Goal: Transaction & Acquisition: Purchase product/service

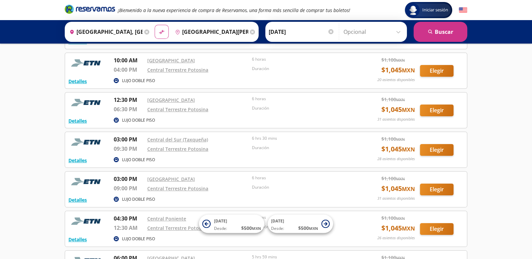
scroll to position [113, 0]
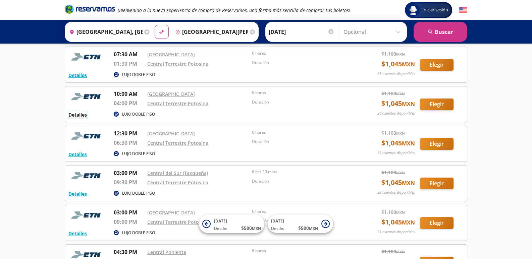
click at [80, 114] on button "Detalles" at bounding box center [77, 114] width 18 height 7
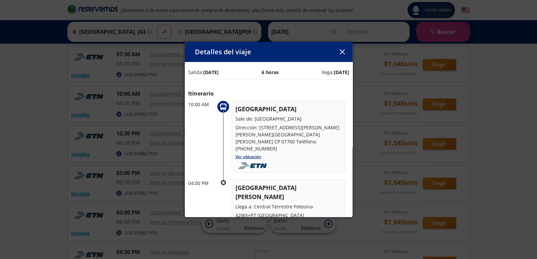
click at [342, 52] on icon "button" at bounding box center [342, 51] width 5 height 5
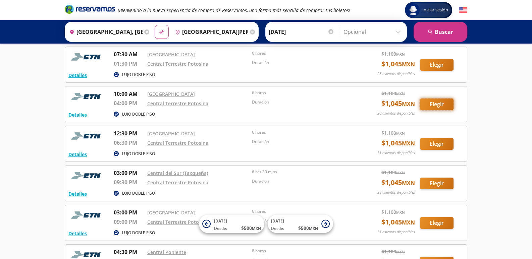
click at [436, 101] on button "Elegir" at bounding box center [437, 105] width 34 height 12
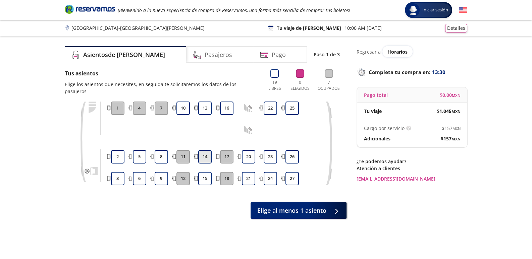
click at [206, 150] on button "14" at bounding box center [204, 156] width 13 height 13
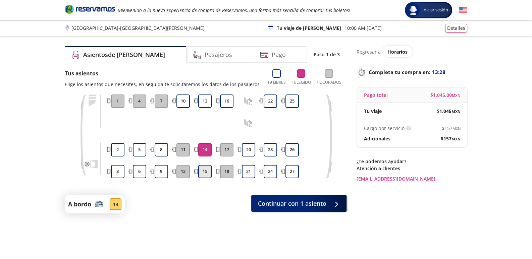
click at [204, 170] on button "15" at bounding box center [204, 171] width 13 height 13
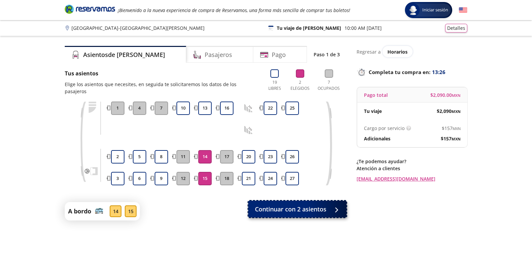
click at [283, 205] on span "Continuar con 2 asientos" at bounding box center [290, 209] width 71 height 9
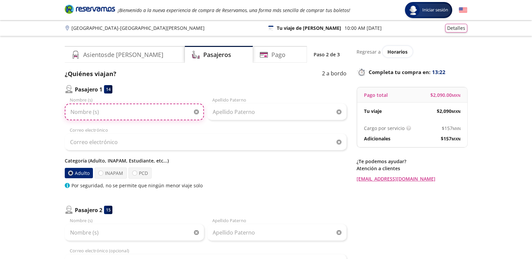
click at [70, 112] on input "Nombre (s)" at bounding box center [134, 112] width 139 height 17
type input "[PERSON_NAME]"
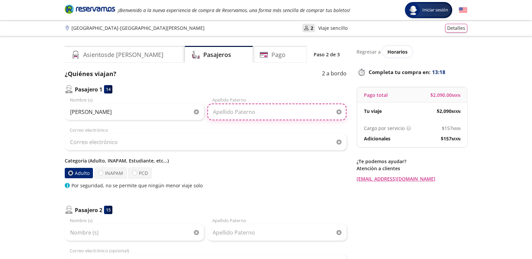
click at [213, 112] on input "Apellido Paterno" at bounding box center [276, 112] width 139 height 17
type input "[PERSON_NAME]"
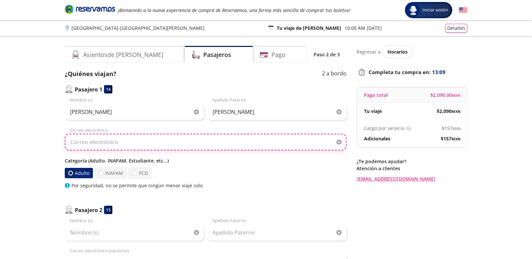
click at [70, 142] on input "Correo electrónico" at bounding box center [206, 142] width 282 height 17
type input "[EMAIL_ADDRESS][DOMAIN_NAME]"
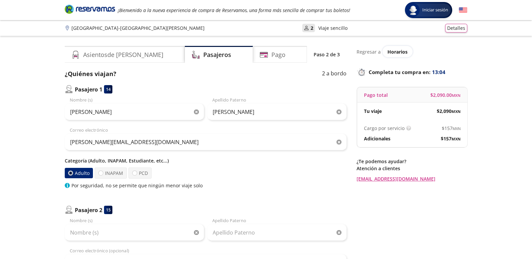
click at [75, 173] on label "Adulto" at bounding box center [79, 173] width 28 height 10
click at [73, 173] on input "Adulto" at bounding box center [70, 173] width 4 height 4
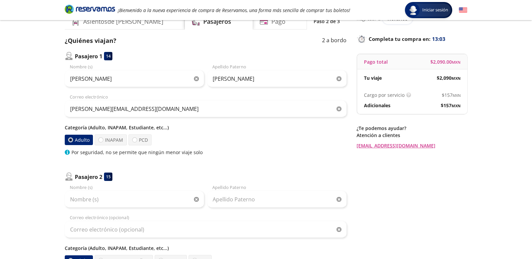
scroll to position [67, 0]
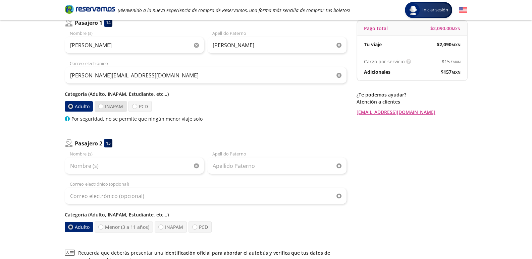
click at [109, 107] on label "INAPAM" at bounding box center [111, 106] width 32 height 11
click at [103, 107] on input "INAPAM" at bounding box center [101, 106] width 4 height 4
radio input "true"
click at [70, 106] on div at bounding box center [70, 106] width 5 height 5
click at [70, 106] on input "Adulto" at bounding box center [71, 106] width 4 height 4
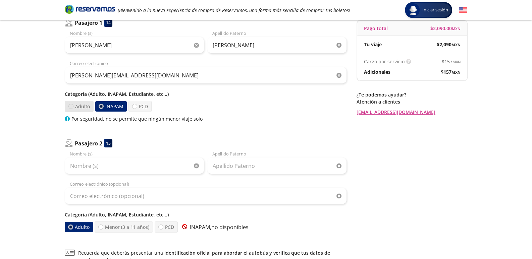
radio input "true"
radio input "false"
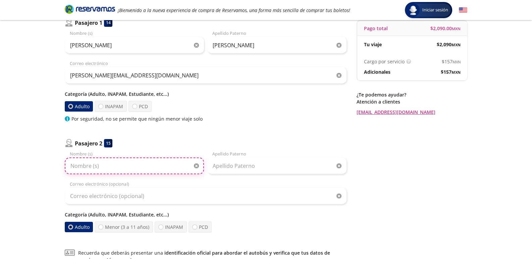
click at [72, 165] on input "Nombre (s)" at bounding box center [134, 166] width 139 height 17
type input "[PERSON_NAME]"
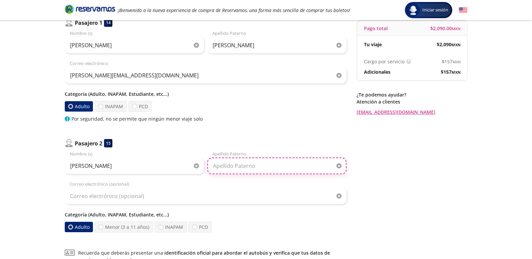
click at [215, 164] on input "Apellido Paterno" at bounding box center [276, 166] width 139 height 17
type input "Acuña"
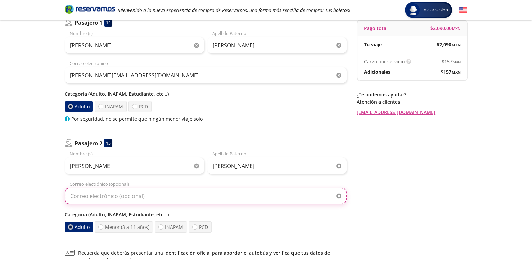
click at [72, 195] on input "Correo electrónico (opcional)" at bounding box center [206, 196] width 282 height 17
type input "[EMAIL_ADDRESS][DOMAIN_NAME]"
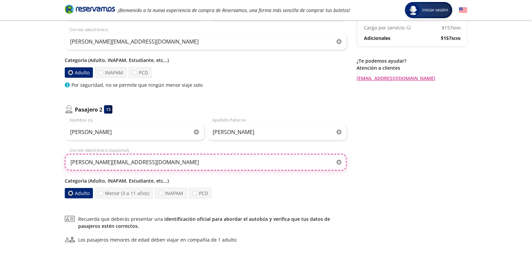
scroll to position [134, 0]
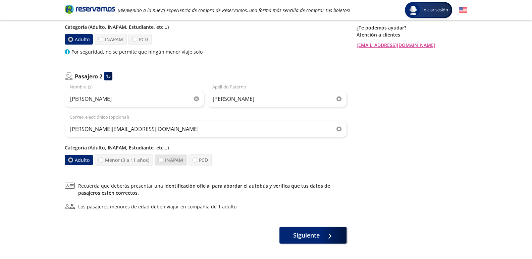
click at [167, 160] on label "INAPAM" at bounding box center [171, 160] width 32 height 11
click at [163, 160] on input "INAPAM" at bounding box center [161, 160] width 4 height 4
radio input "true"
radio input "false"
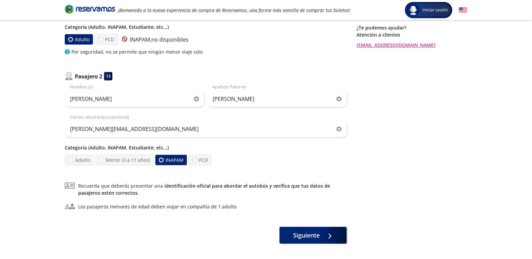
scroll to position [161, 0]
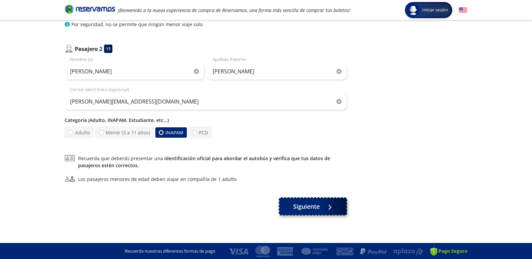
click at [302, 205] on span "Siguiente" at bounding box center [306, 206] width 26 height 9
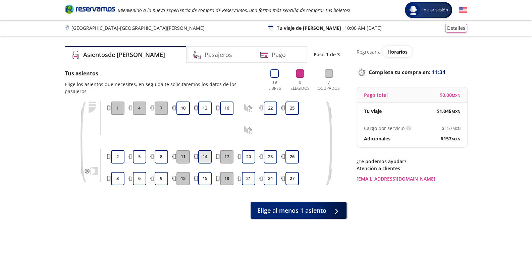
click at [203, 150] on button "14" at bounding box center [204, 156] width 13 height 13
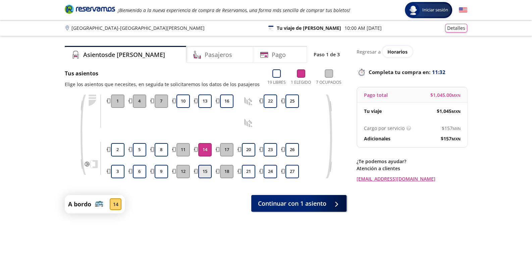
click at [205, 170] on button "15" at bounding box center [204, 171] width 13 height 13
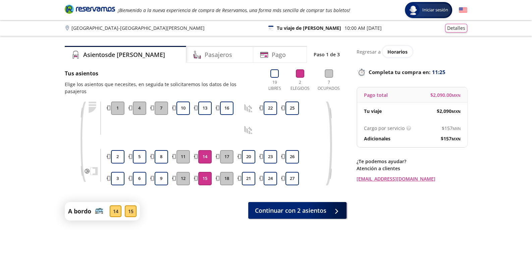
click at [226, 150] on button "17" at bounding box center [226, 156] width 13 height 13
click at [94, 206] on div "A bordo" at bounding box center [85, 212] width 35 height 12
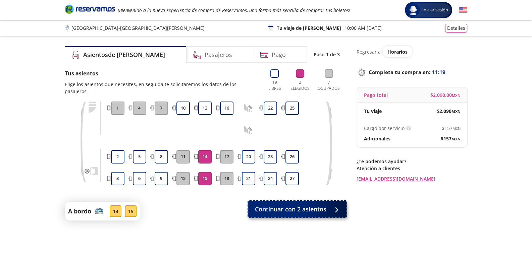
click at [280, 205] on span "Continuar con 2 asientos" at bounding box center [290, 209] width 71 height 9
click at [336, 209] on div at bounding box center [336, 209] width 0 height 0
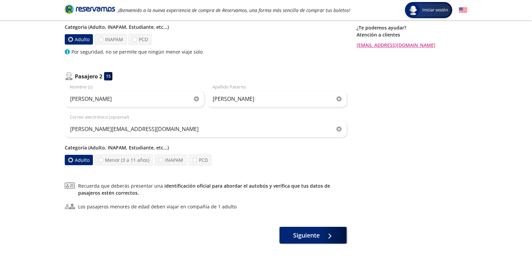
scroll to position [161, 0]
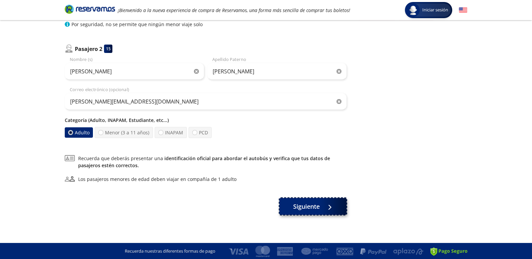
click at [300, 207] on span "Siguiente" at bounding box center [306, 206] width 26 height 9
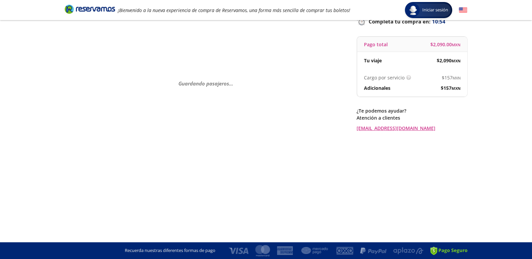
scroll to position [0, 0]
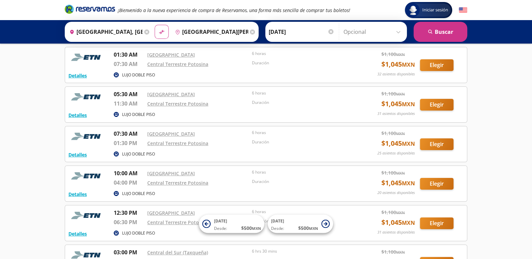
scroll to position [67, 0]
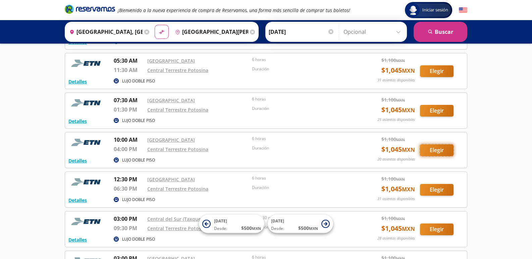
click at [429, 148] on button "Elegir" at bounding box center [437, 151] width 34 height 12
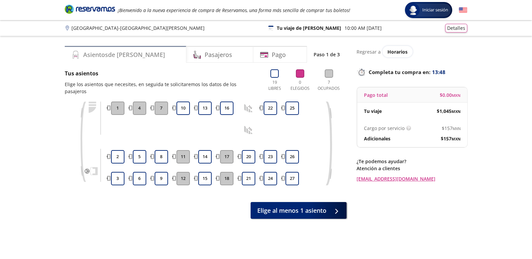
click at [108, 53] on h4 "Asientos de [PERSON_NAME]" at bounding box center [124, 54] width 82 height 9
click at [205, 150] on button "14" at bounding box center [204, 156] width 13 height 13
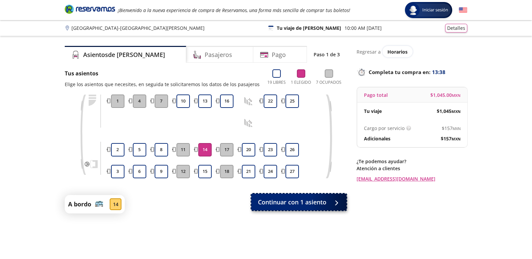
click at [288, 202] on span "Continuar con 1 asiento" at bounding box center [292, 202] width 68 height 9
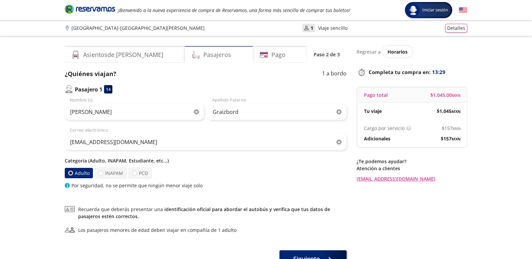
click at [203, 54] on h4 "Pasajeros" at bounding box center [217, 54] width 28 height 9
click at [203, 53] on h4 "Pasajeros" at bounding box center [217, 54] width 28 height 9
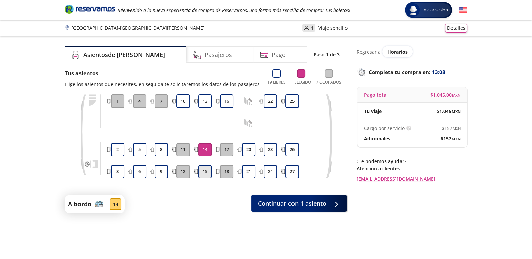
click at [207, 172] on button "15" at bounding box center [204, 171] width 13 height 13
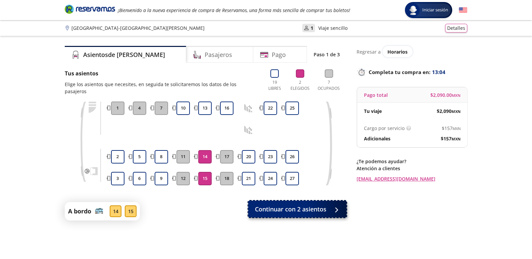
click at [304, 205] on span "Continuar con 2 asientos" at bounding box center [290, 209] width 71 height 9
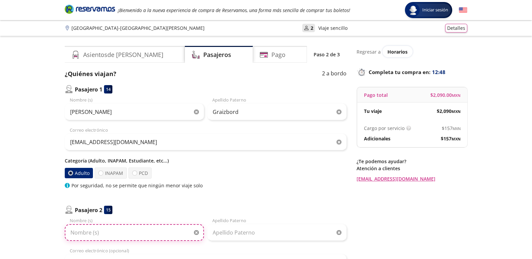
click at [86, 232] on input "Nombre (s)" at bounding box center [134, 232] width 139 height 17
type input "[PERSON_NAME]"
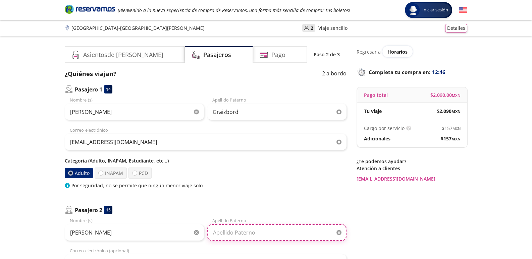
click at [218, 232] on input "Apellido Paterno" at bounding box center [276, 232] width 139 height 17
type input "Acuña"
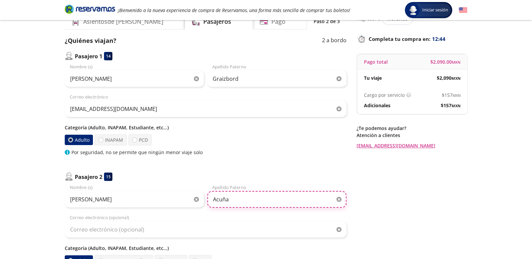
scroll to position [67, 0]
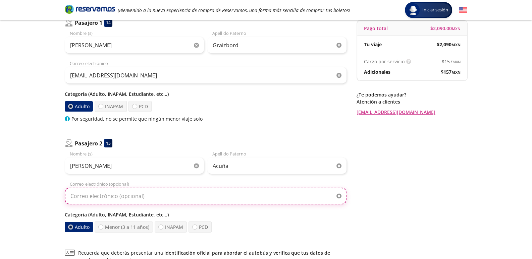
click at [82, 196] on input "Correo electrónico (opcional)" at bounding box center [206, 196] width 282 height 17
type input "[EMAIL_ADDRESS][DOMAIN_NAME]"
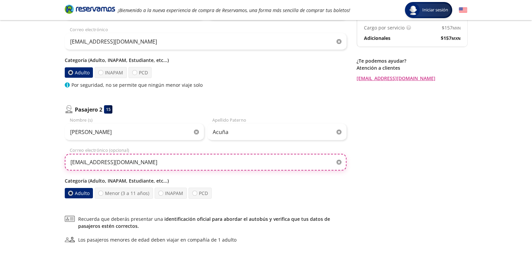
scroll to position [134, 0]
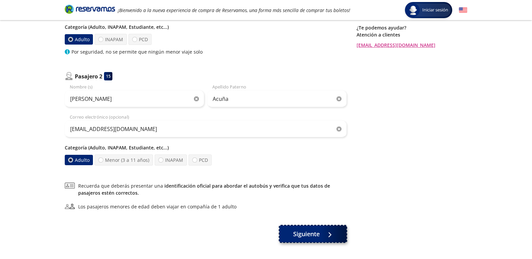
click at [311, 232] on span "Siguiente" at bounding box center [306, 234] width 26 height 9
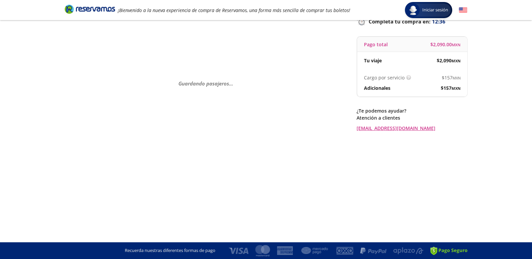
scroll to position [0, 0]
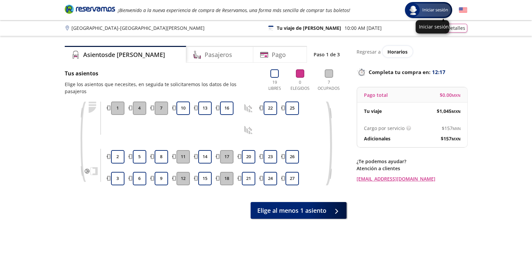
click at [431, 10] on span "Iniciar sesión" at bounding box center [434, 10] width 31 height 7
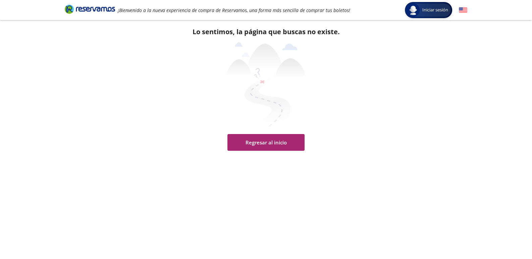
click at [263, 142] on button "Regresar al inicio" at bounding box center [265, 142] width 77 height 17
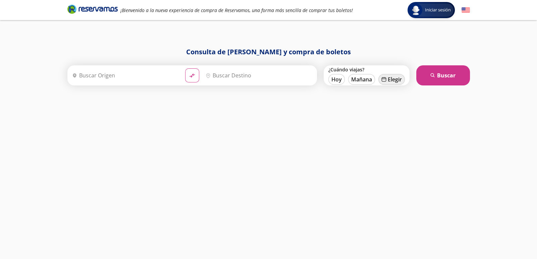
click at [391, 79] on button "calendar [GEOGRAPHIC_DATA]" at bounding box center [391, 79] width 26 height 11
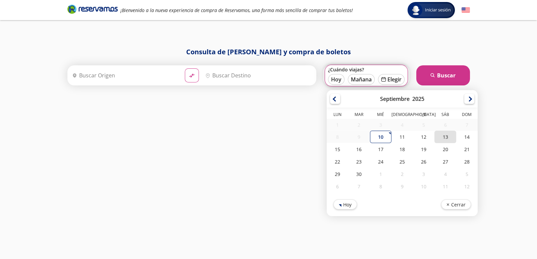
click at [446, 136] on div "13" at bounding box center [444, 137] width 21 height 12
type input "[DATE]"
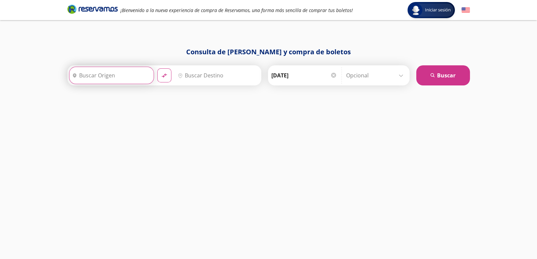
click at [97, 75] on input "Origen" at bounding box center [110, 75] width 82 height 17
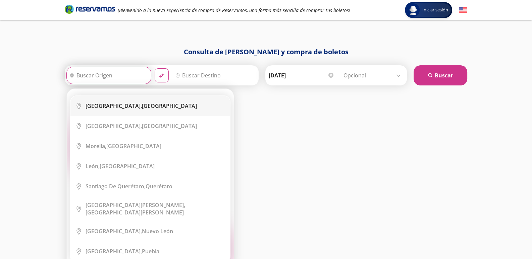
click at [111, 106] on b "[GEOGRAPHIC_DATA]," at bounding box center [114, 105] width 56 height 7
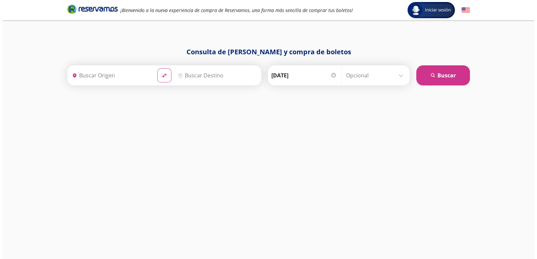
type input "[GEOGRAPHIC_DATA], [GEOGRAPHIC_DATA]"
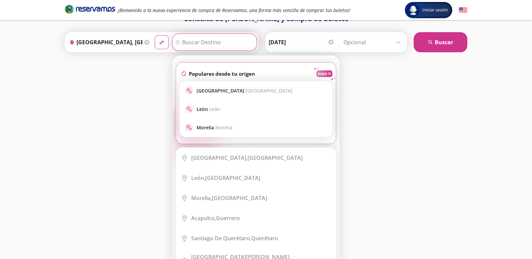
scroll to position [96, 0]
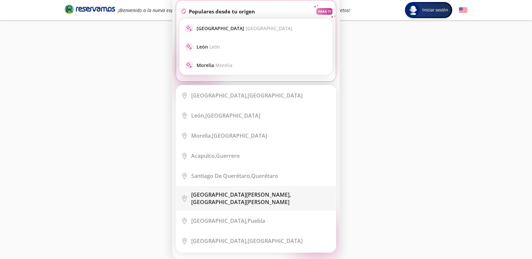
click at [215, 195] on b "San Luis Potosí," at bounding box center [241, 194] width 100 height 7
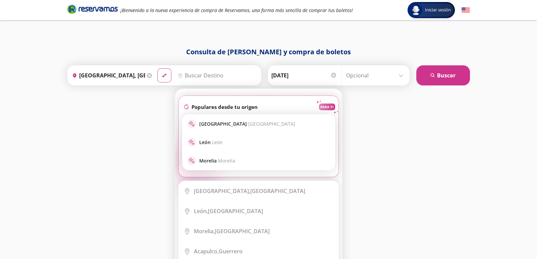
type input "[GEOGRAPHIC_DATA][PERSON_NAME], [GEOGRAPHIC_DATA][PERSON_NAME]"
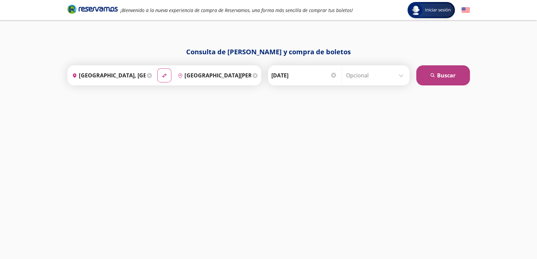
click at [446, 75] on button "search Buscar" at bounding box center [443, 75] width 54 height 20
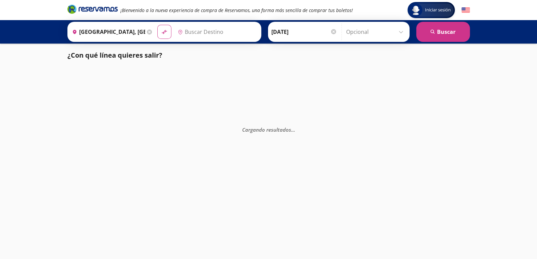
type input "[GEOGRAPHIC_DATA][PERSON_NAME], [GEOGRAPHIC_DATA][PERSON_NAME]"
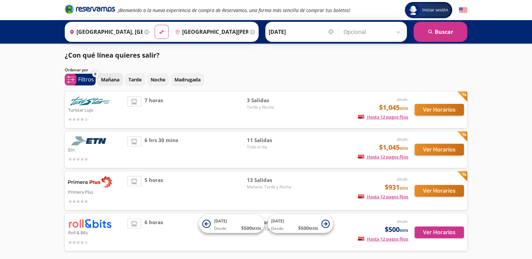
click at [107, 80] on p "Mañana" at bounding box center [110, 79] width 18 height 7
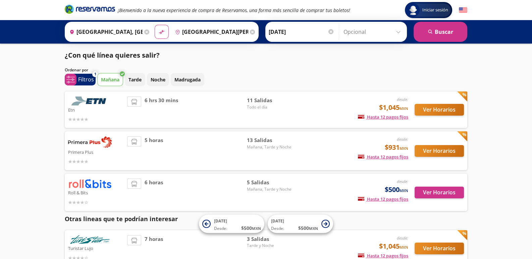
click at [98, 101] on img at bounding box center [90, 101] width 44 height 9
click at [431, 108] on button "Ver Horarios" at bounding box center [438, 110] width 49 height 12
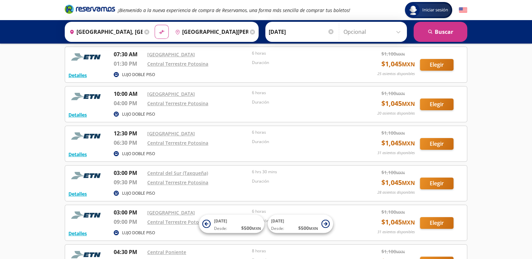
scroll to position [79, 0]
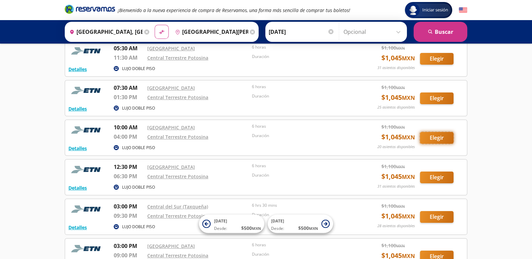
click at [438, 135] on button "Elegir" at bounding box center [437, 138] width 34 height 12
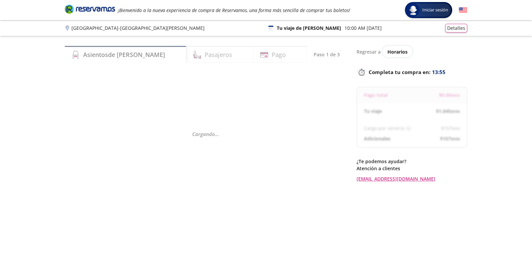
click at [86, 53] on h4 "Asientos de [PERSON_NAME]" at bounding box center [124, 54] width 82 height 9
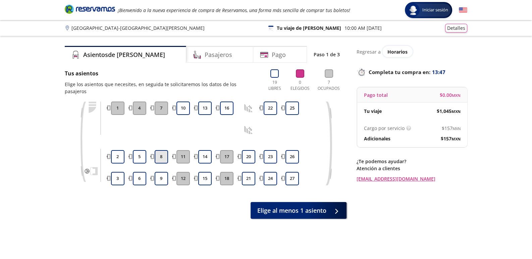
click at [158, 150] on button "8" at bounding box center [161, 156] width 13 height 13
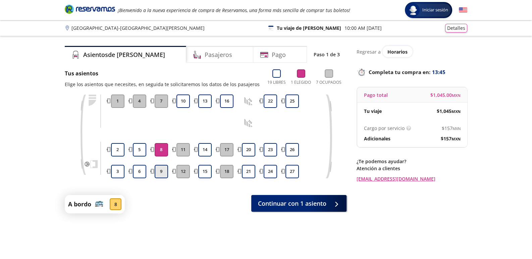
click at [161, 173] on button "9" at bounding box center [161, 171] width 13 height 13
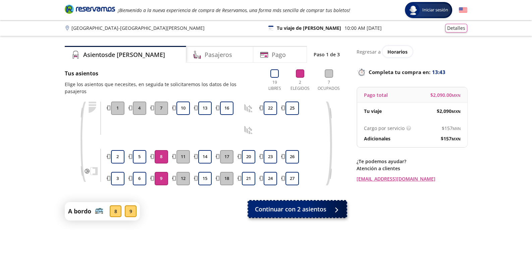
click at [298, 205] on span "Continuar con 2 asientos" at bounding box center [290, 209] width 71 height 9
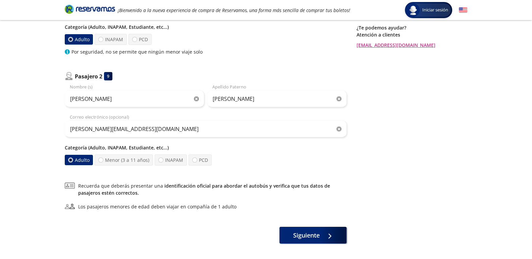
scroll to position [161, 0]
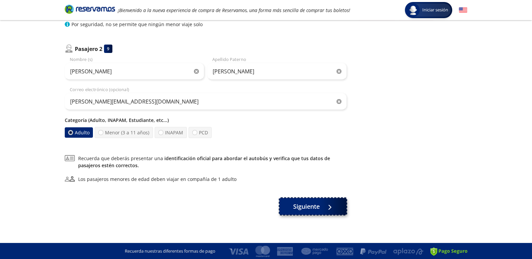
click at [308, 206] on span "Siguiente" at bounding box center [306, 206] width 26 height 9
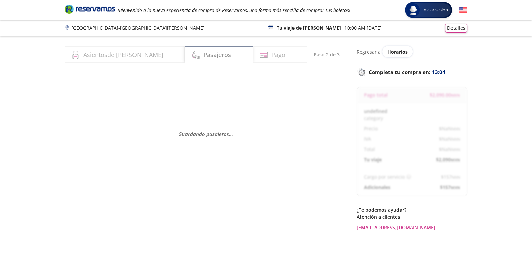
select select "MX"
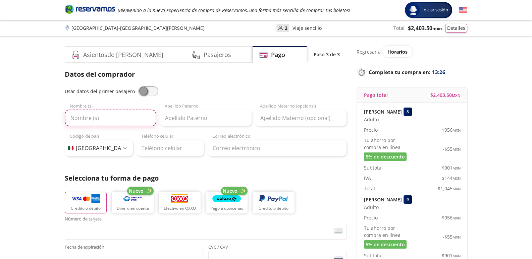
click at [75, 118] on input "Nombre (s)" at bounding box center [111, 118] width 92 height 17
type input "b"
click at [73, 117] on input "b" at bounding box center [111, 118] width 92 height 17
type input "[PERSON_NAME]"
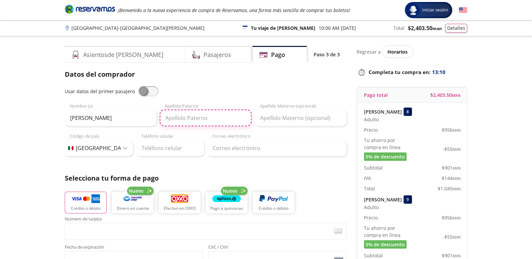
click at [167, 119] on input "Apellido Paterno" at bounding box center [206, 118] width 92 height 17
type input "Graizbord"
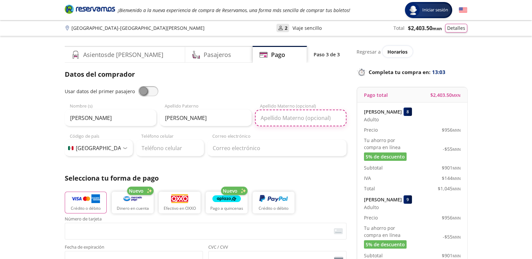
click at [260, 118] on input "Apellido Materno (opcional)" at bounding box center [301, 118] width 92 height 17
type input "Ed"
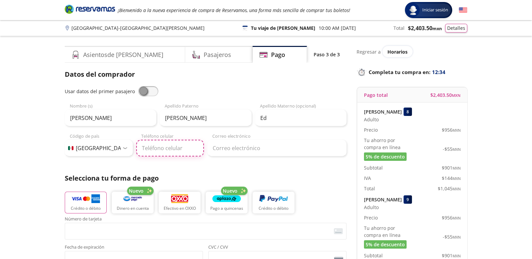
click at [142, 147] on input "Teléfono celular" at bounding box center [170, 148] width 68 height 17
type input "551536995"
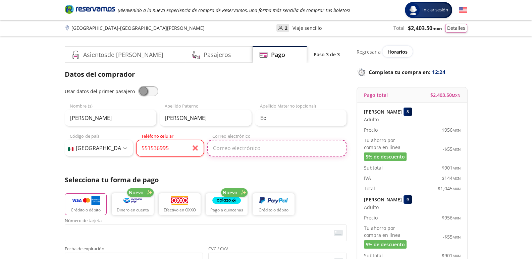
click at [212, 149] on input "Correo electrónico" at bounding box center [276, 148] width 139 height 17
type input "[EMAIL_ADDRESS][DOMAIN_NAME]"
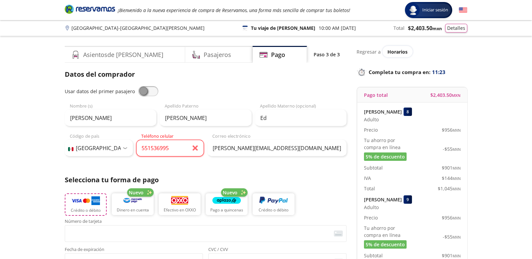
click at [92, 200] on img "button" at bounding box center [85, 201] width 29 height 10
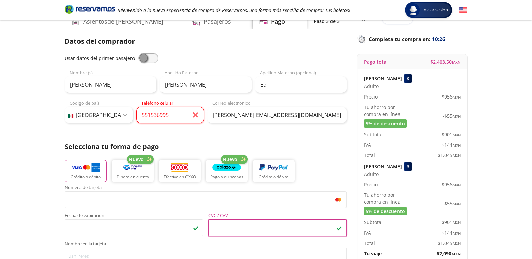
scroll to position [67, 0]
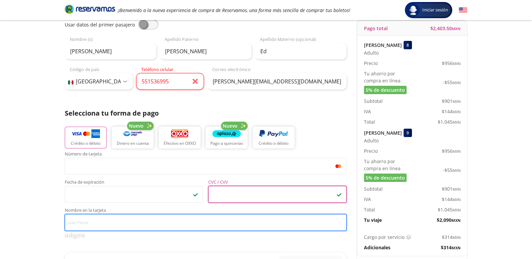
click at [69, 221] on input "Nombre en la tarjeta" at bounding box center [206, 222] width 282 height 17
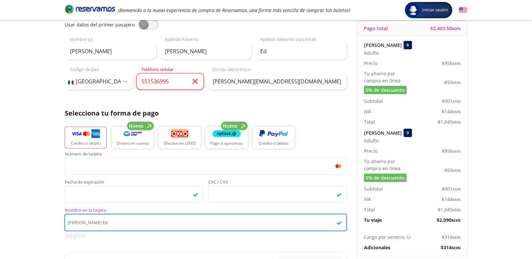
scroll to position [0, 0]
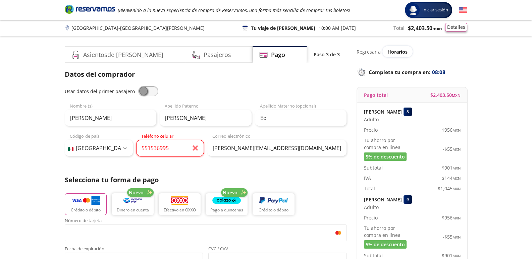
type input "Boris G Graizbord Ed"
click at [456, 27] on button "Detalles" at bounding box center [456, 27] width 22 height 9
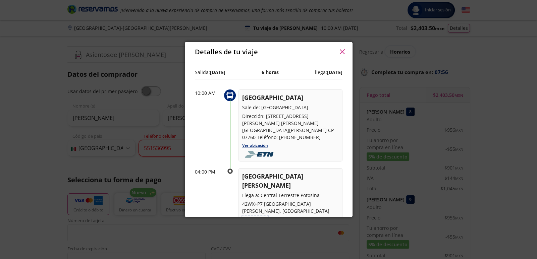
click at [255, 216] on link "Ver ubicación" at bounding box center [255, 219] width 26 height 6
click at [340, 50] on icon "button" at bounding box center [342, 51] width 5 height 5
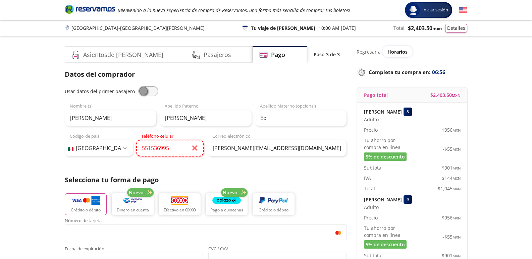
click at [141, 147] on input "551536995" at bounding box center [170, 148] width 68 height 17
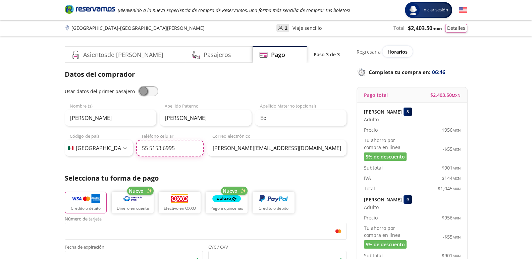
type input "55 5153 6995"
click at [86, 194] on img "button" at bounding box center [85, 199] width 29 height 10
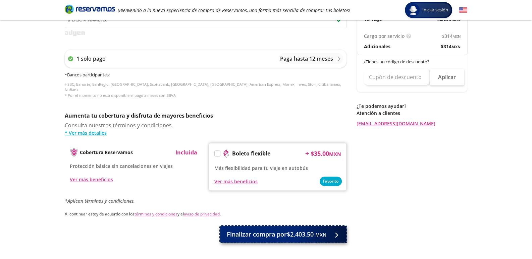
scroll to position [268, 0]
click at [273, 230] on span "Finalizar compra por $2,403.50 MXN" at bounding box center [277, 234] width 100 height 9
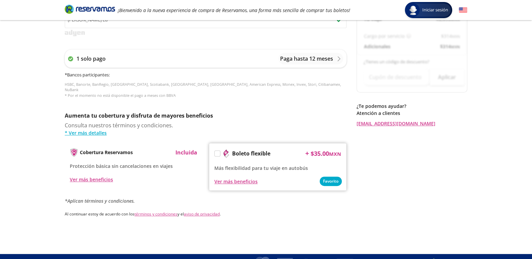
scroll to position [0, 0]
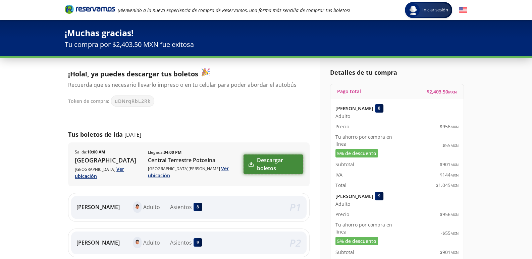
click at [264, 159] on link "Descargar boletos" at bounding box center [272, 164] width 59 height 19
